Goal: Task Accomplishment & Management: Manage account settings

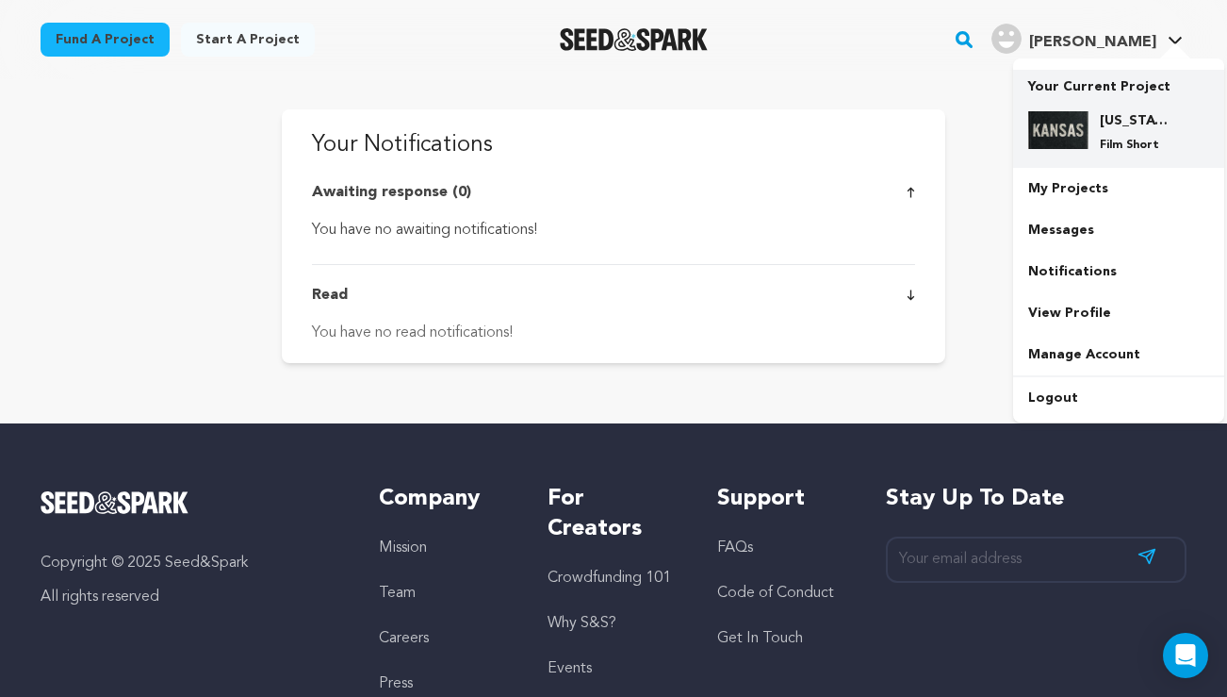
click at [1071, 87] on p "Your Current Project" at bounding box center [1118, 83] width 181 height 26
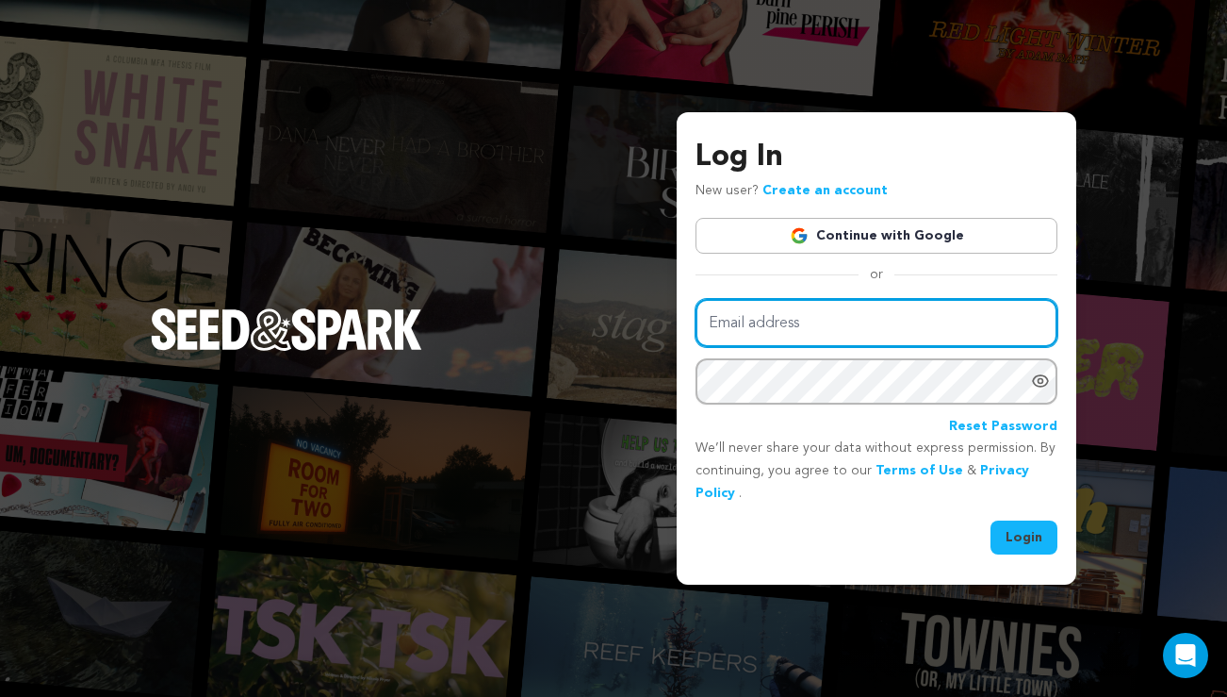
type input "[EMAIL_ADDRESS][DOMAIN_NAME]"
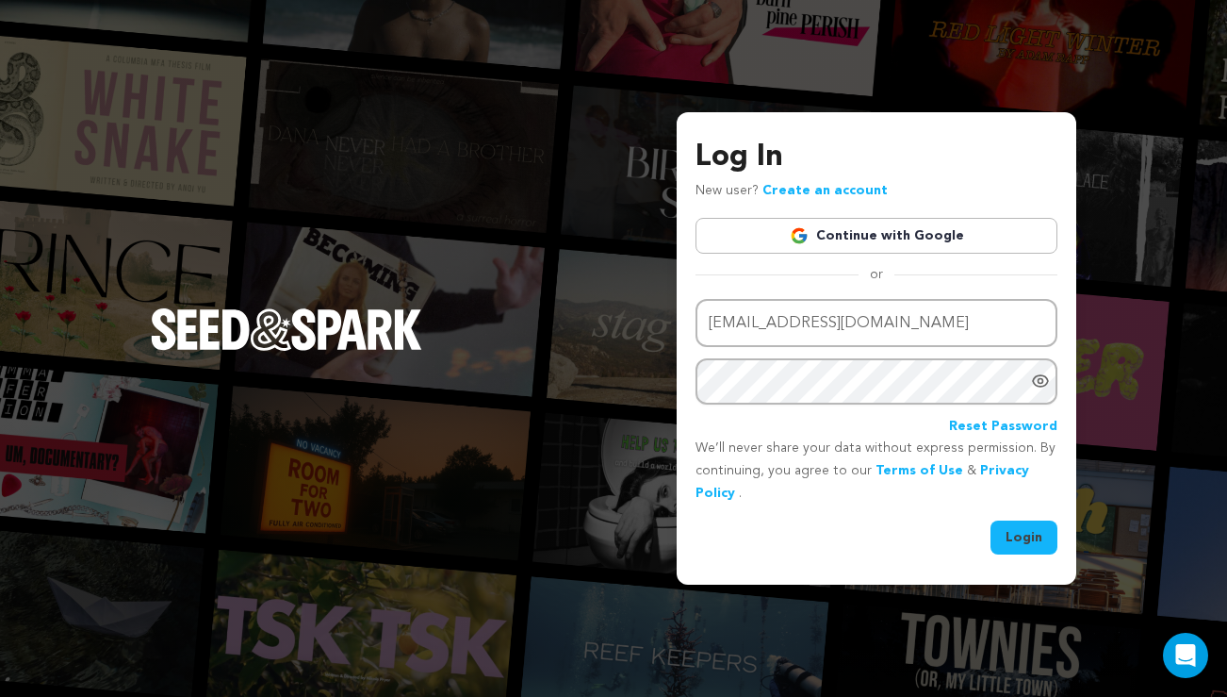
click at [1033, 531] on button "Login" at bounding box center [1024, 537] width 67 height 34
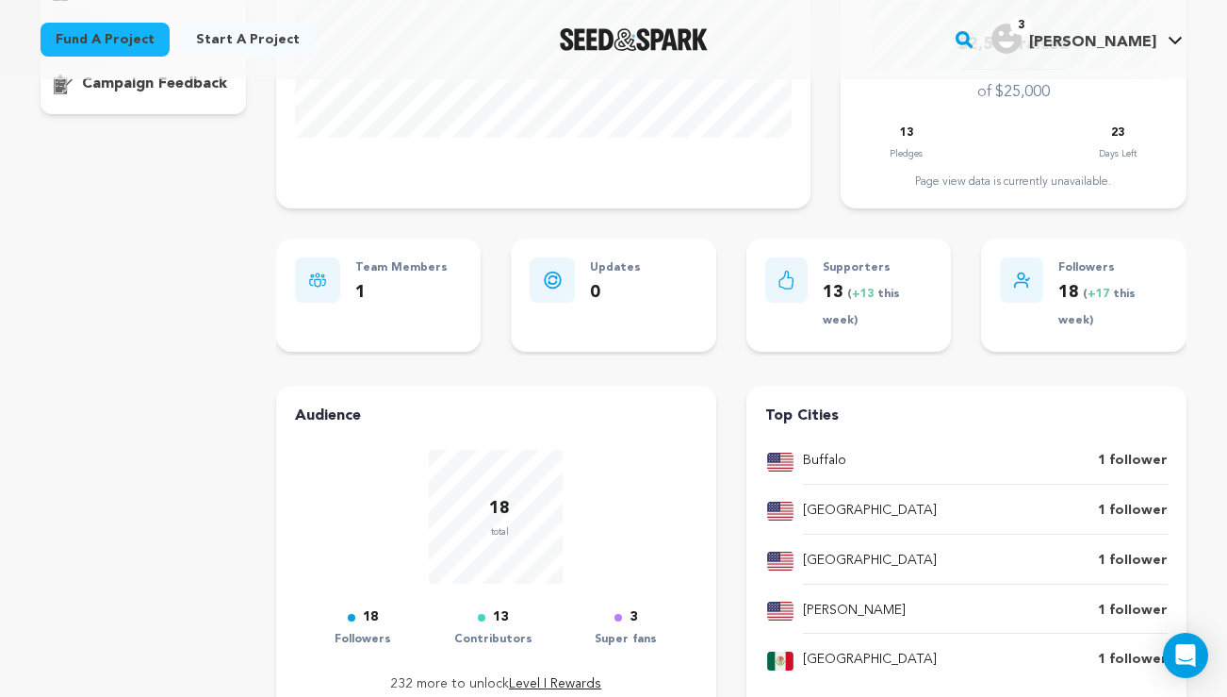
scroll to position [446, 0]
